Goal: Task Accomplishment & Management: Manage account settings

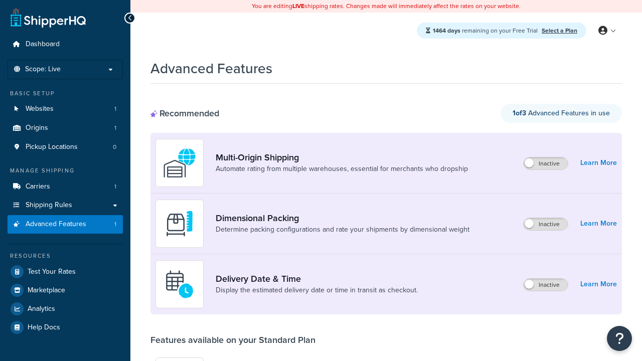
scroll to position [262, 0]
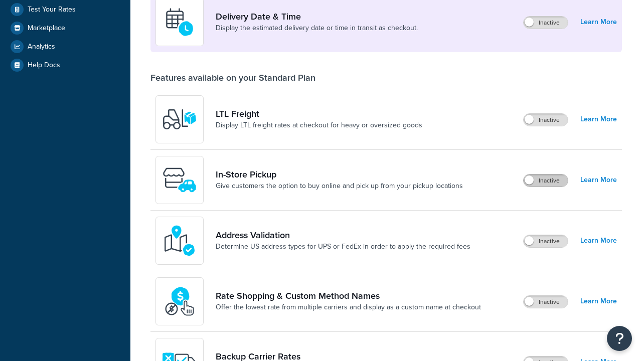
click at [545, 180] on label "Inactive" at bounding box center [545, 180] width 44 height 12
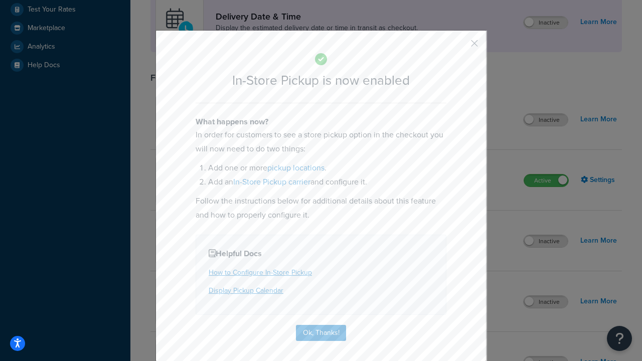
click at [459, 47] on button "button" at bounding box center [459, 47] width 3 height 3
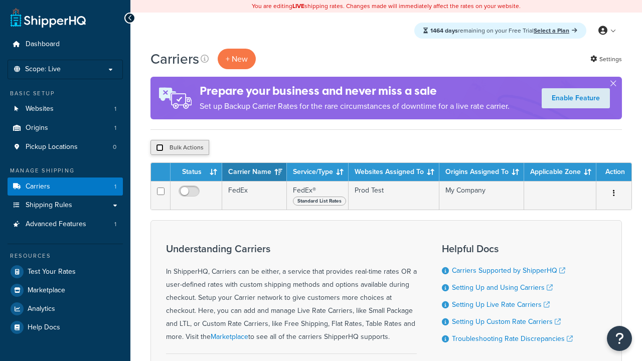
click at [159, 148] on input "checkbox" at bounding box center [160, 148] width 8 height 8
checkbox input "true"
click at [270, 148] on button "Delete" at bounding box center [267, 147] width 35 height 15
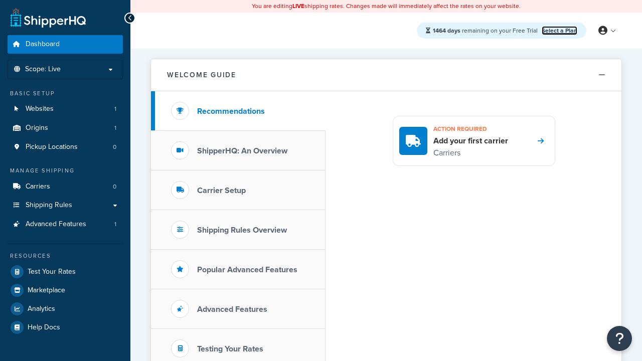
click at [559, 30] on link "Select a Plan" at bounding box center [559, 30] width 36 height 9
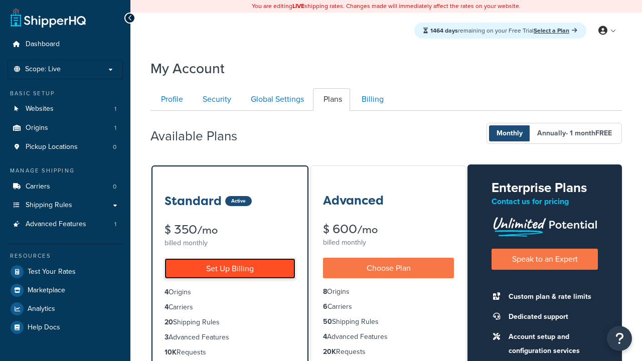
click at [230, 268] on link "Set Up Billing" at bounding box center [229, 268] width 131 height 21
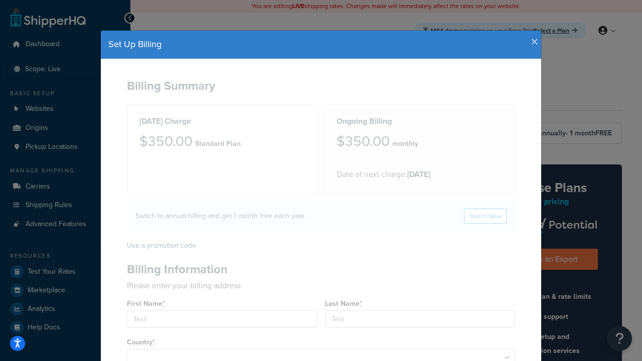
type input "2209 Four Waters Loop"
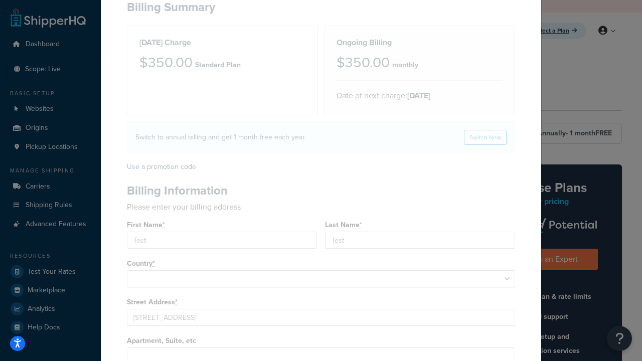
type input "Georgetown"
type input "78628"
select select "1000"
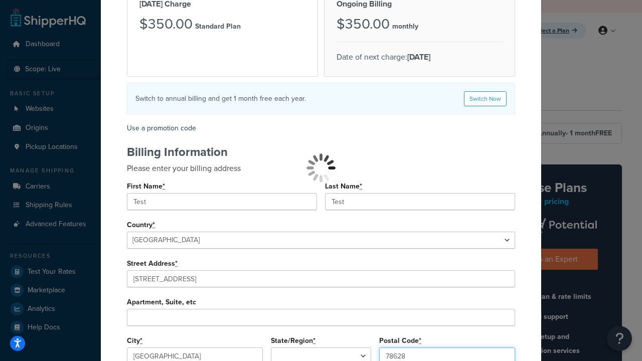
select select
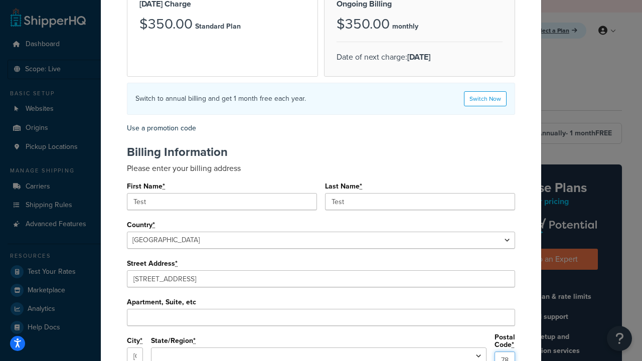
type input "78628"
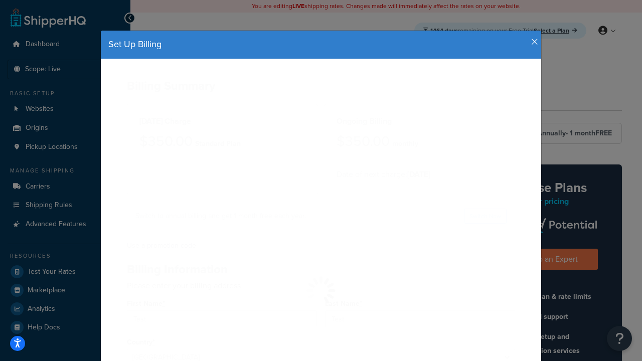
select select
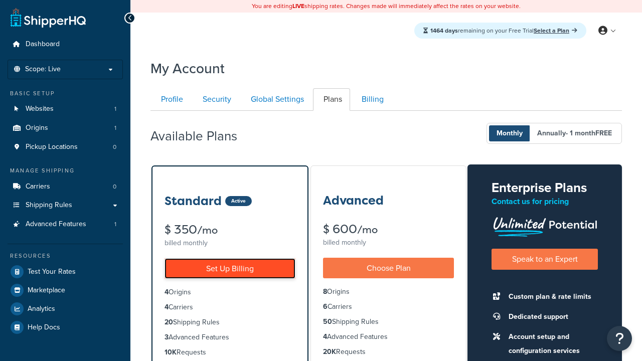
click at [230, 268] on link "Set Up Billing" at bounding box center [229, 268] width 131 height 21
